Goal: Register for event/course

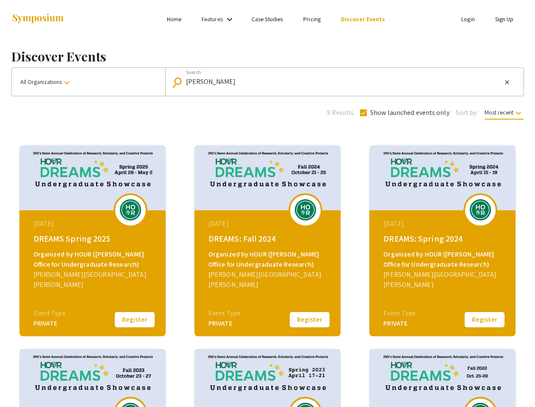
click at [219, 19] on link "Features" at bounding box center [212, 19] width 21 height 8
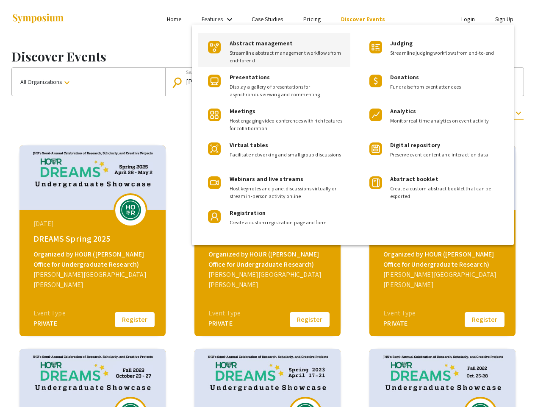
click at [89, 82] on div at bounding box center [267, 203] width 535 height 407
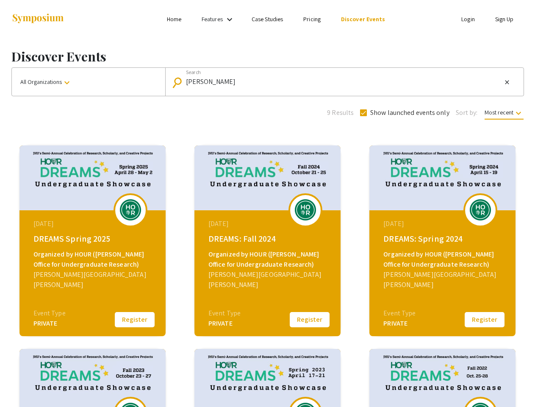
click at [343, 82] on input "[PERSON_NAME]" at bounding box center [344, 82] width 316 height 8
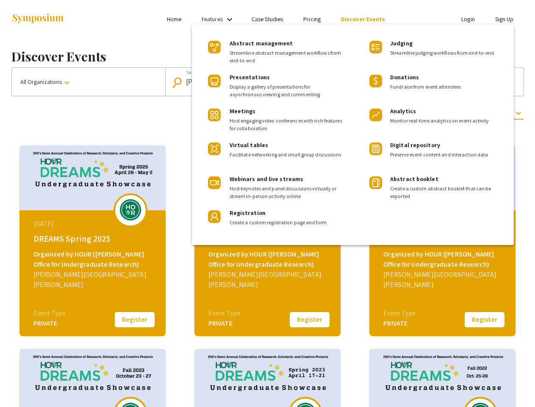
click at [507, 82] on mat-icon "close" at bounding box center [507, 82] width 7 height 8
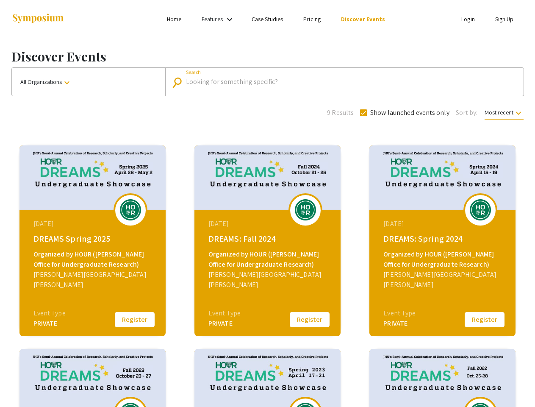
click at [404, 113] on span "Show launched events only" at bounding box center [410, 113] width 79 height 10
click at [364, 116] on input "Show launched events only" at bounding box center [363, 116] width 0 height 0
checkbox input "false"
click at [504, 112] on span "Most recent keyboard_arrow_down" at bounding box center [504, 114] width 39 height 11
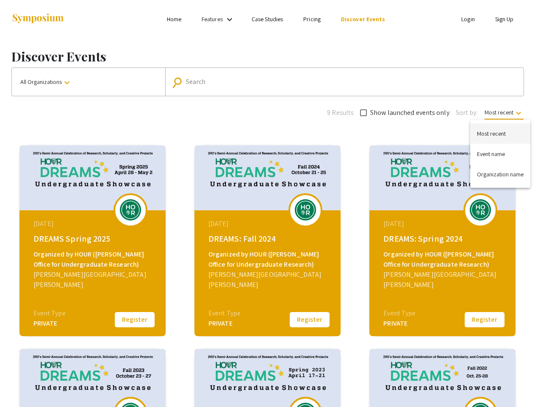
click at [135, 320] on div at bounding box center [267, 203] width 535 height 407
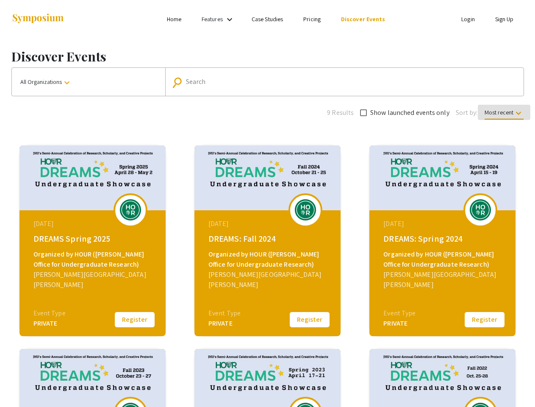
click at [310, 320] on button "Register" at bounding box center [310, 320] width 42 height 18
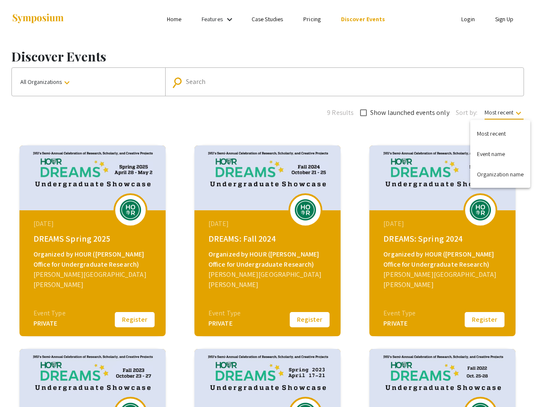
click at [485, 320] on button "Register" at bounding box center [485, 320] width 42 height 18
